Goal: Task Accomplishment & Management: Complete application form

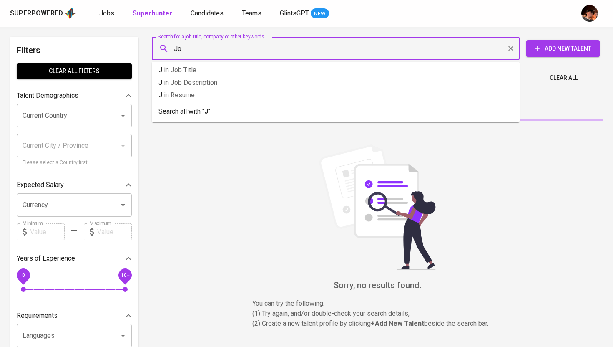
type input "[PERSON_NAME]"
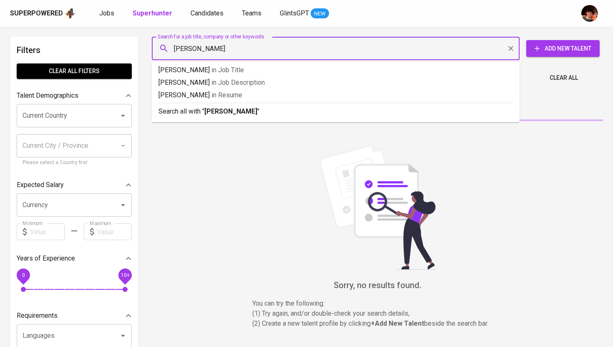
click at [559, 50] on span "Add New Talent" at bounding box center [563, 48] width 60 height 10
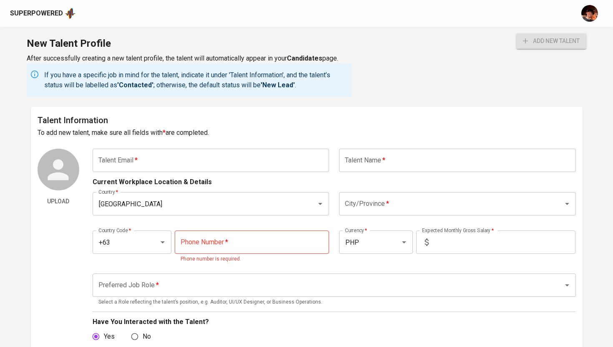
click at [206, 168] on input "text" at bounding box center [211, 159] width 237 height 23
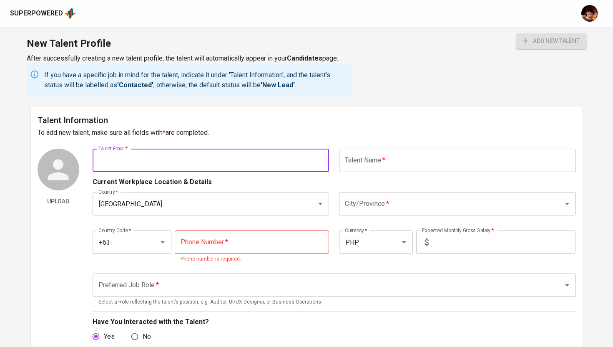
paste input "[EMAIL_ADDRESS][DOMAIN_NAME]"
type input "[EMAIL_ADDRESS][DOMAIN_NAME]"
click at [382, 159] on input "text" at bounding box center [457, 159] width 237 height 23
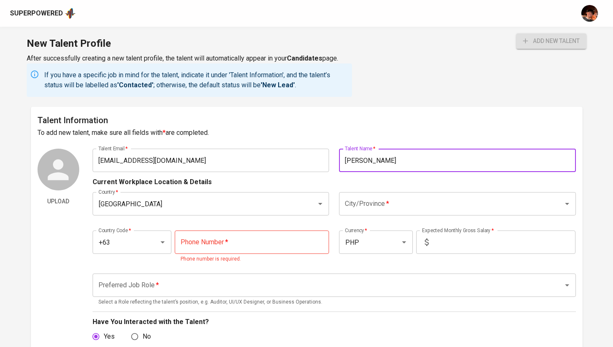
type input "[PERSON_NAME]"
click at [364, 196] on input "City/Province   *" at bounding box center [446, 204] width 206 height 16
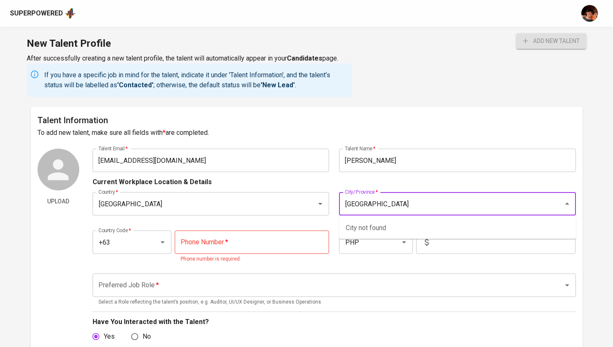
type input "[GEOGRAPHIC_DATA]"
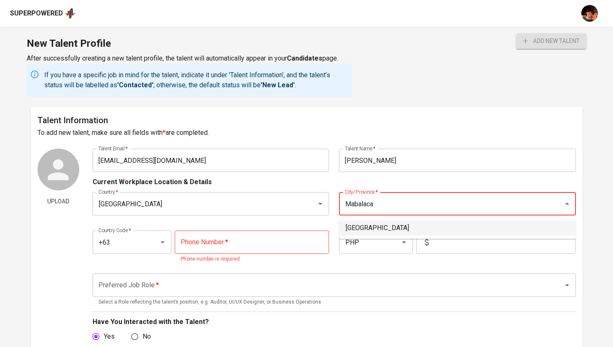
click at [380, 226] on li "[GEOGRAPHIC_DATA]" at bounding box center [457, 227] width 237 height 15
type input "[GEOGRAPHIC_DATA]"
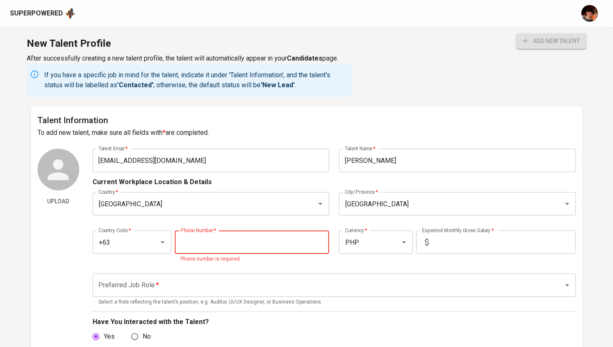
click at [236, 246] on input "tel" at bounding box center [252, 241] width 154 height 23
type input "8"
paste input "[PHONE_NUMBER]"
type input "[PHONE_NUMBER]"
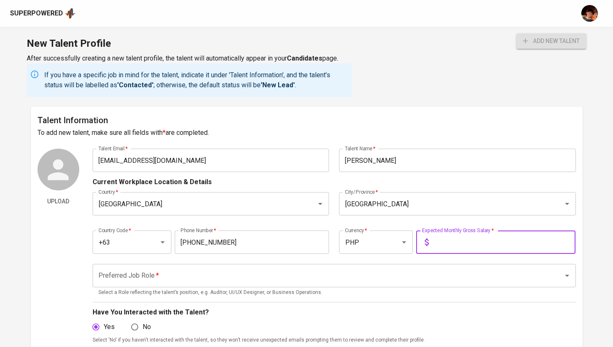
click at [440, 245] on input "text" at bounding box center [503, 241] width 143 height 23
click at [418, 266] on div "Preferred Job Role *" at bounding box center [334, 275] width 483 height 23
type input "180,000"
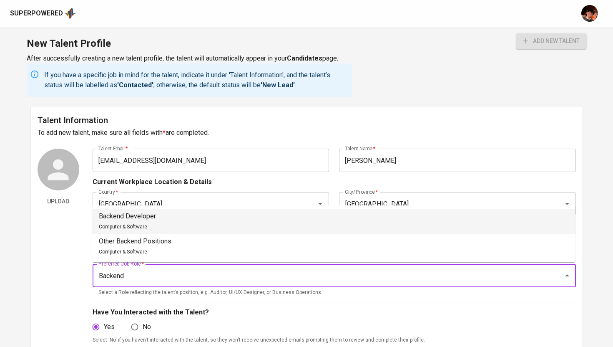
click at [293, 229] on li "Backend Developer Computer & Software" at bounding box center [333, 221] width 483 height 25
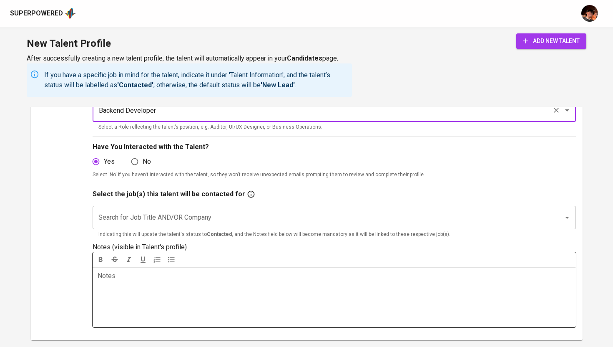
scroll to position [175, 0]
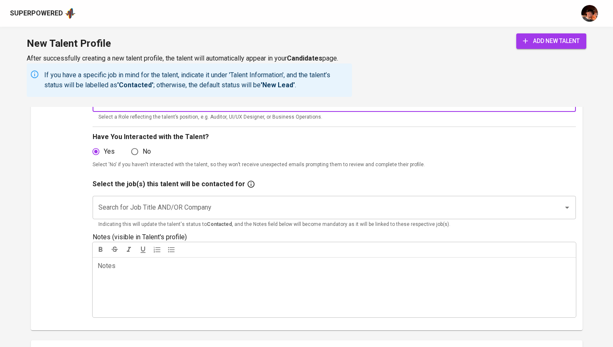
type input "Backend Developer"
click at [250, 214] on input "Search for Job Title AND/OR Company" at bounding box center [322, 207] width 452 height 16
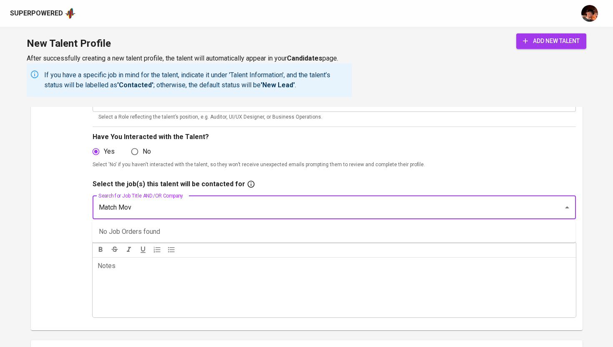
type input "Match Move"
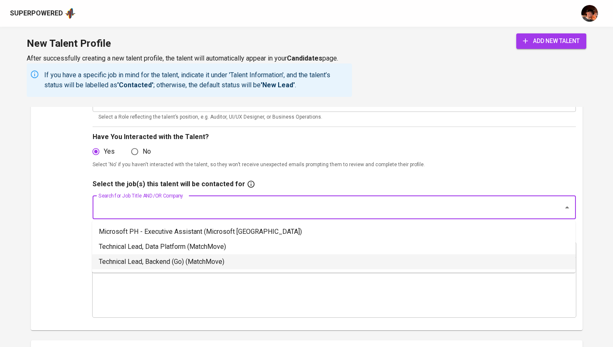
click at [274, 267] on li "Technical Lead, Backend (Go) (MatchMove)" at bounding box center [333, 261] width 483 height 15
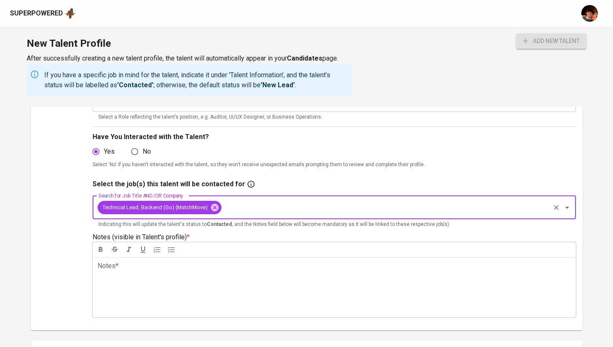
click at [248, 275] on div "Notes * ﻿" at bounding box center [334, 287] width 483 height 60
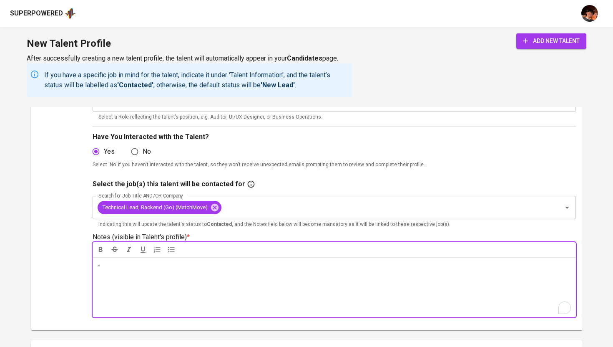
click at [537, 44] on span "add new talent" at bounding box center [551, 41] width 57 height 10
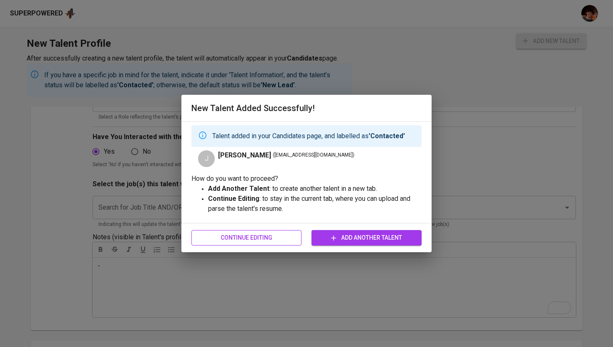
click at [259, 236] on span "Continue Editing" at bounding box center [246, 237] width 97 height 10
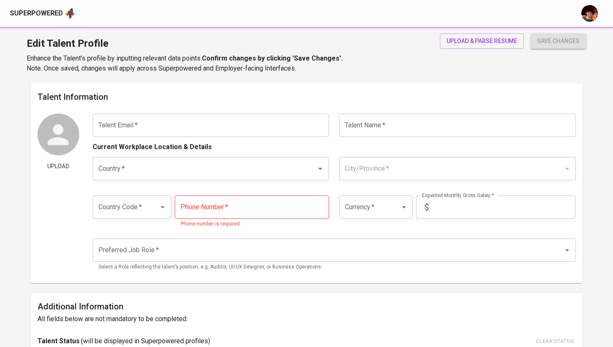
type input "[EMAIL_ADDRESS][DOMAIN_NAME]"
type input "[PERSON_NAME]"
type input "[GEOGRAPHIC_DATA]"
type input "+63"
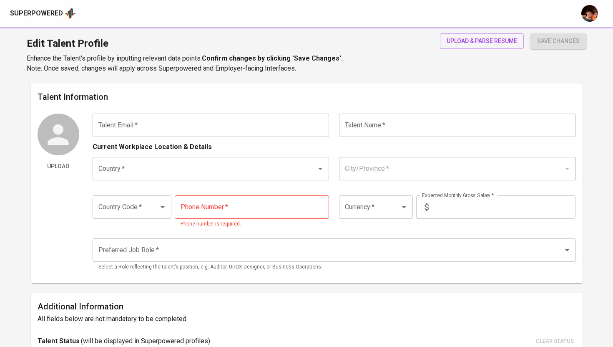
type input "[PHONE_NUMBER]"
type input "PHP"
type input "180,000"
type input "Backend Developer"
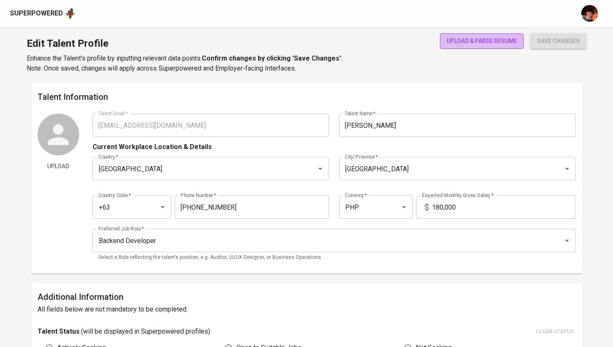
click at [475, 42] on span "upload & parse resume" at bounding box center [482, 41] width 70 height 10
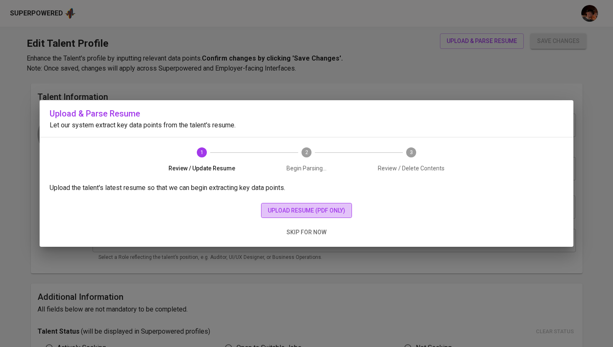
click at [306, 208] on span "upload resume (pdf only)" at bounding box center [307, 210] width 78 height 10
click at [327, 213] on span "upload resume (pdf only)" at bounding box center [307, 210] width 78 height 10
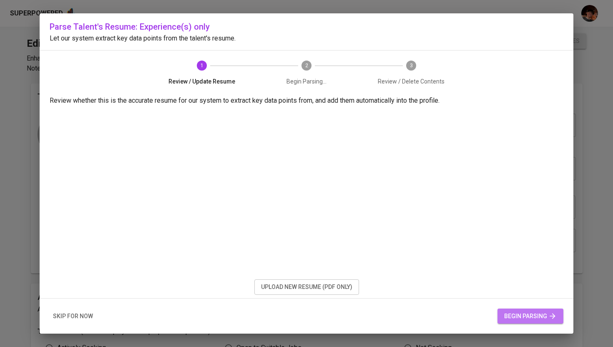
click at [516, 320] on span "begin parsing" at bounding box center [530, 316] width 53 height 10
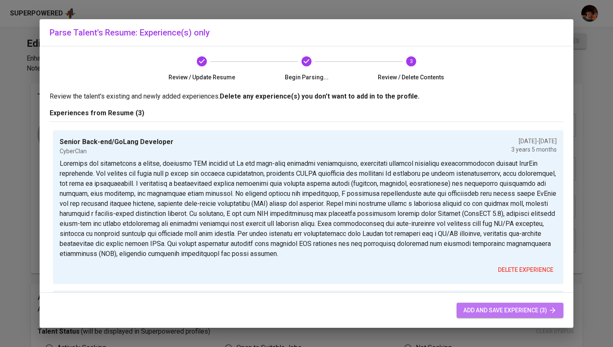
click at [483, 310] on span "add and save experience (3)" at bounding box center [509, 310] width 93 height 10
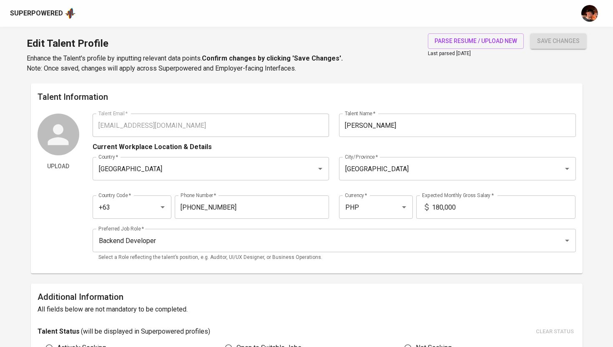
click at [52, 10] on div "Superpowered" at bounding box center [36, 14] width 53 height 10
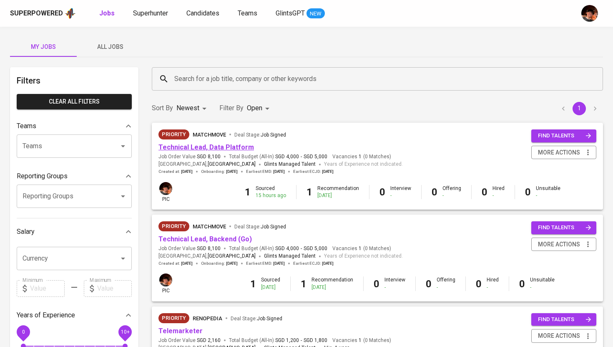
click at [188, 146] on link "Technical Lead, Data Platform" at bounding box center [205, 147] width 95 height 8
click at [238, 149] on link "Technical Lead, Data Platform" at bounding box center [205, 147] width 95 height 8
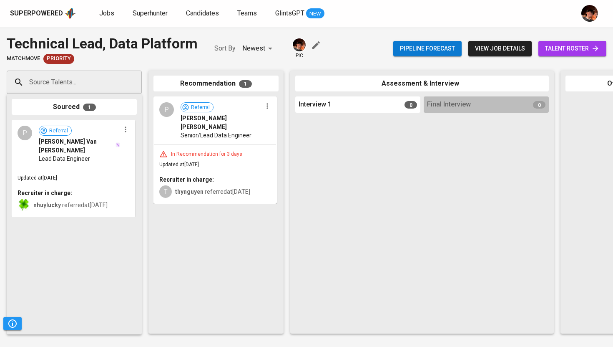
click at [547, 47] on span "talent roster" at bounding box center [572, 48] width 55 height 10
